Goal: Task Accomplishment & Management: Manage account settings

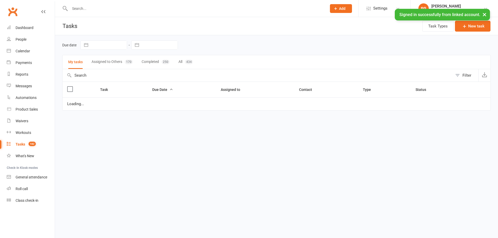
click at [120, 9] on input "text" at bounding box center [195, 8] width 255 height 7
paste input "[PERSON_NAME]"
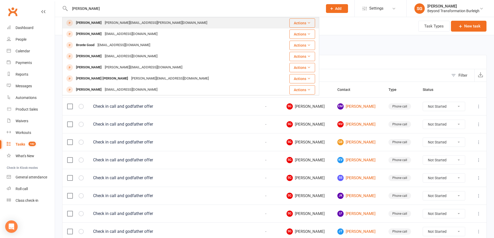
type input "[PERSON_NAME]"
click at [116, 20] on div "[PERSON_NAME][EMAIL_ADDRESS][PERSON_NAME][DOMAIN_NAME]" at bounding box center [156, 23] width 106 height 8
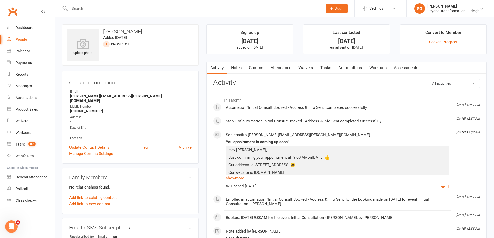
click at [274, 65] on link "Attendance" at bounding box center [281, 68] width 28 height 12
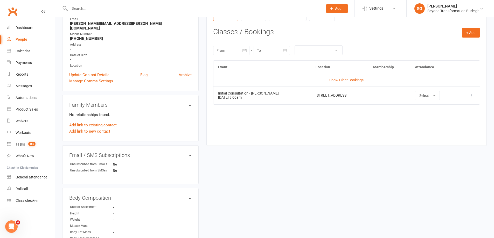
scroll to position [104, 0]
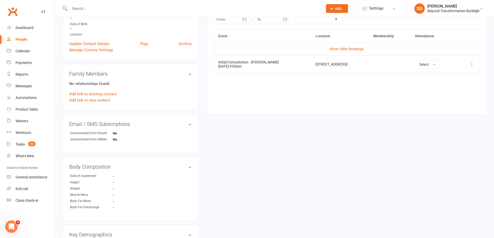
click at [474, 63] on icon at bounding box center [471, 64] width 5 height 5
click at [452, 85] on link "View event" at bounding box center [449, 85] width 51 height 10
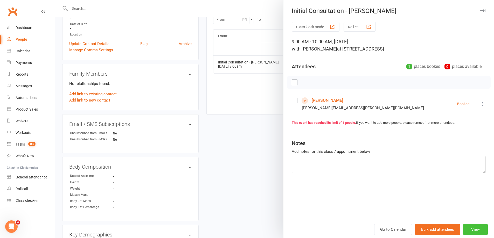
drag, startPoint x: 480, startPoint y: 229, endPoint x: 473, endPoint y: 226, distance: 7.4
click at [479, 228] on button "View" at bounding box center [475, 229] width 25 height 11
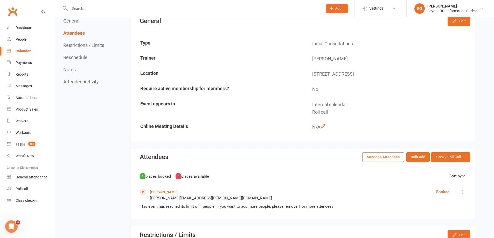
scroll to position [26, 0]
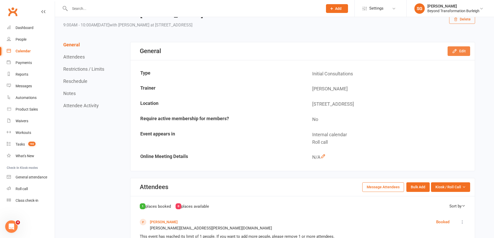
click at [459, 51] on button "Edit" at bounding box center [459, 50] width 23 height 9
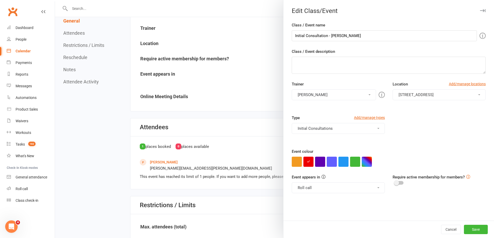
scroll to position [78, 0]
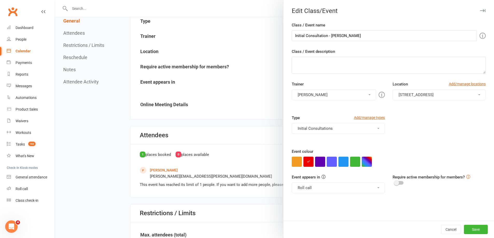
click at [81, 124] on div at bounding box center [274, 119] width 439 height 238
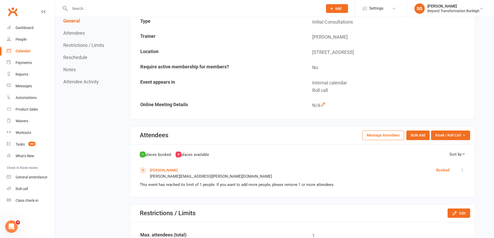
click at [79, 34] on button "Attendees" at bounding box center [74, 32] width 22 height 5
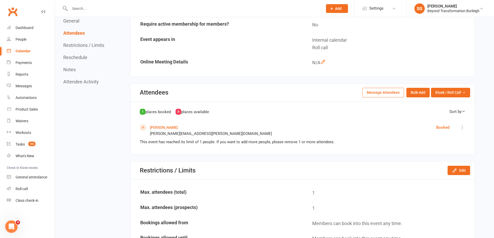
click at [82, 57] on button "Reschedule" at bounding box center [75, 57] width 24 height 5
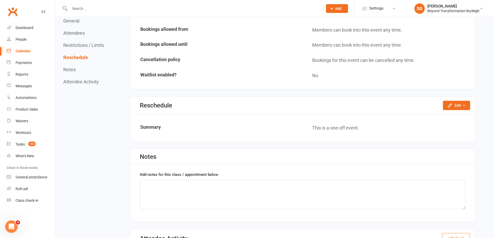
scroll to position [315, 0]
click at [457, 102] on button "Edit" at bounding box center [456, 105] width 27 height 9
click at [438, 115] on link "Reschedule this event only" at bounding box center [443, 117] width 54 height 10
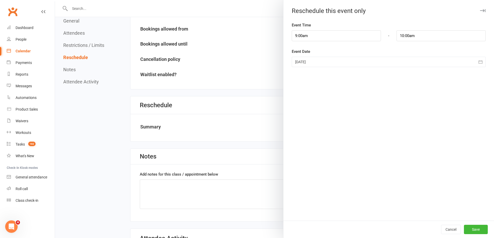
click at [329, 63] on div at bounding box center [389, 62] width 194 height 10
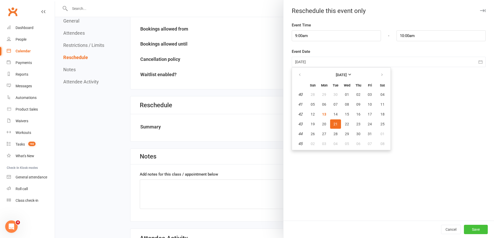
click at [473, 230] on button "Save" at bounding box center [476, 229] width 24 height 9
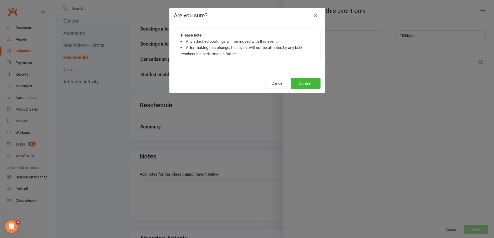
click at [315, 17] on icon "button" at bounding box center [315, 15] width 6 height 6
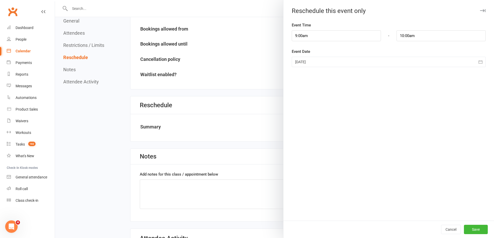
click at [251, 63] on div at bounding box center [274, 119] width 439 height 238
